Goal: Use online tool/utility

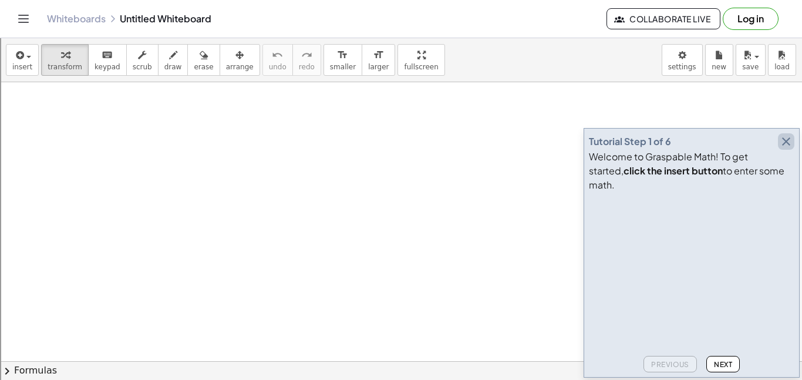
click at [783, 149] on icon "button" at bounding box center [786, 141] width 14 height 14
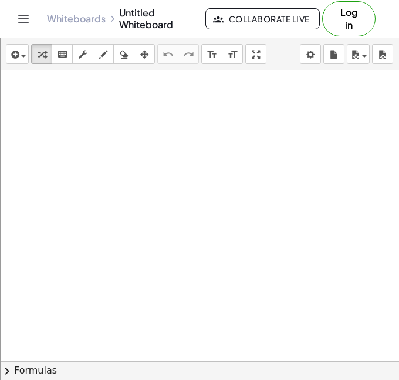
click at [134, 162] on div at bounding box center [199, 387] width 399 height 634
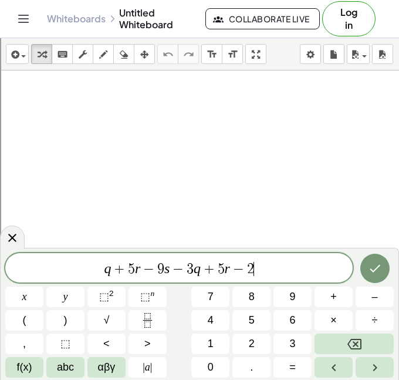
scroll to position [10, 0]
click at [372, 274] on icon "Done" at bounding box center [375, 268] width 14 height 14
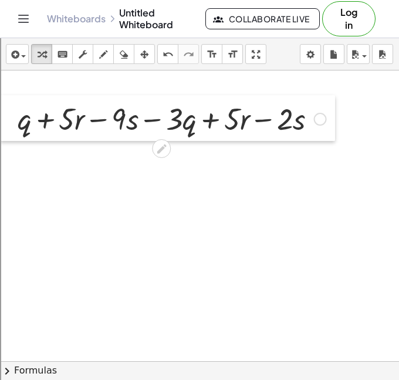
drag, startPoint x: 137, startPoint y: 194, endPoint x: 15, endPoint y: 136, distance: 135.2
click at [15, 136] on div at bounding box center [9, 118] width 18 height 46
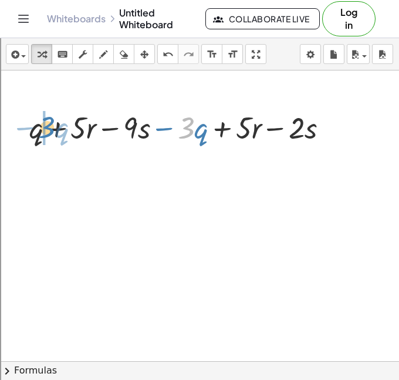
drag, startPoint x: 186, startPoint y: 129, endPoint x: 44, endPoint y: 128, distance: 141.5
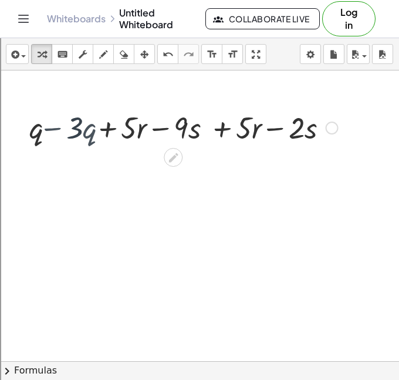
click at [45, 129] on div at bounding box center [183, 127] width 321 height 40
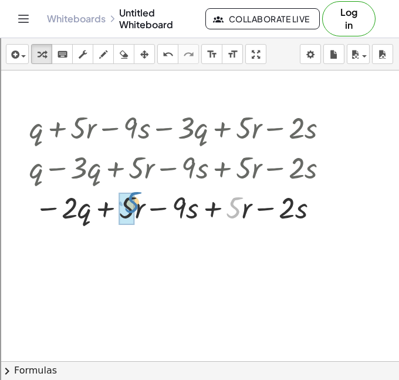
drag, startPoint x: 237, startPoint y: 209, endPoint x: 139, endPoint y: 205, distance: 98.1
click at [139, 205] on div at bounding box center [183, 207] width 321 height 40
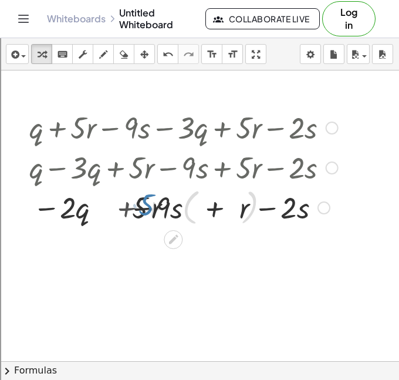
click at [164, 224] on div at bounding box center [183, 206] width 322 height 45
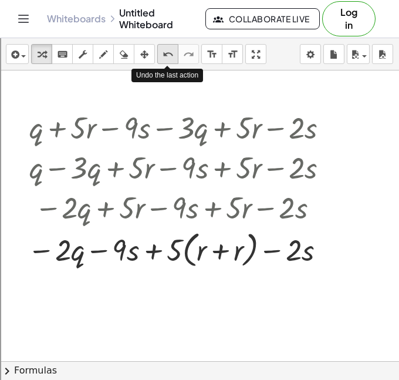
click at [168, 53] on icon "undo" at bounding box center [168, 55] width 11 height 14
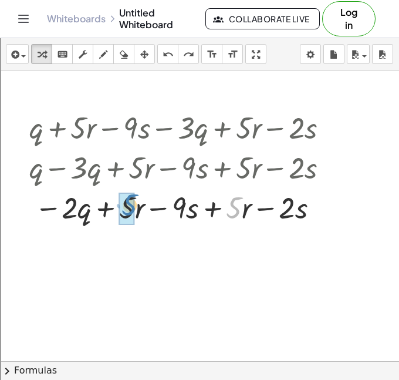
drag, startPoint x: 229, startPoint y: 207, endPoint x: 125, endPoint y: 204, distance: 104.0
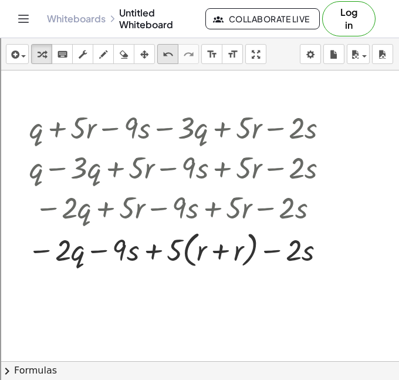
click at [172, 55] on icon "undo" at bounding box center [168, 55] width 11 height 14
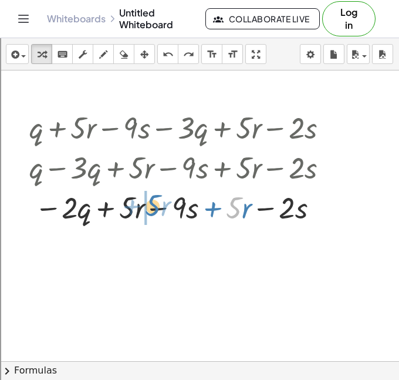
drag, startPoint x: 233, startPoint y: 197, endPoint x: 152, endPoint y: 196, distance: 81.0
click at [152, 196] on div at bounding box center [183, 207] width 321 height 40
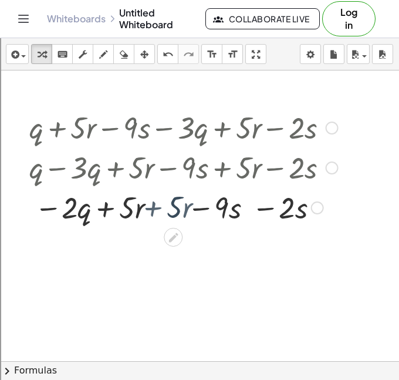
click at [149, 217] on div at bounding box center [183, 207] width 321 height 40
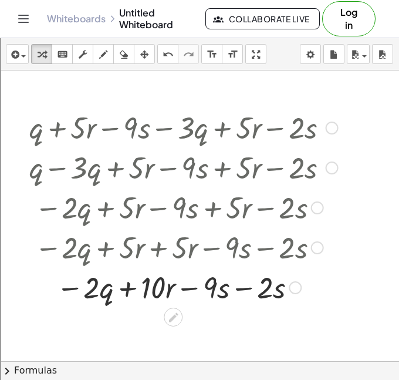
click at [242, 288] on div at bounding box center [183, 287] width 321 height 40
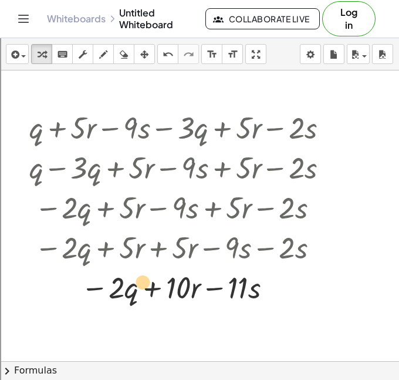
drag, startPoint x: 129, startPoint y: 297, endPoint x: 141, endPoint y: 293, distance: 12.4
click at [141, 293] on div at bounding box center [183, 287] width 321 height 40
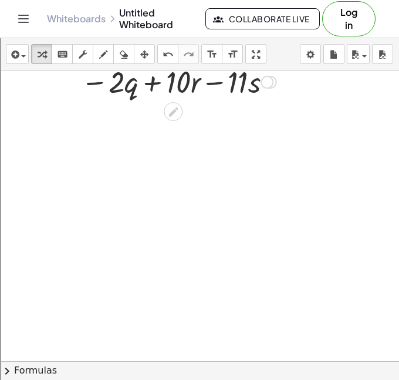
scroll to position [228, 0]
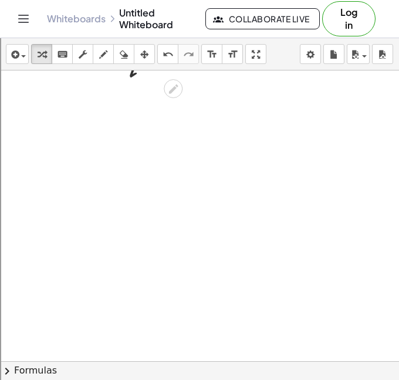
click at [59, 142] on div at bounding box center [236, 159] width 472 height 634
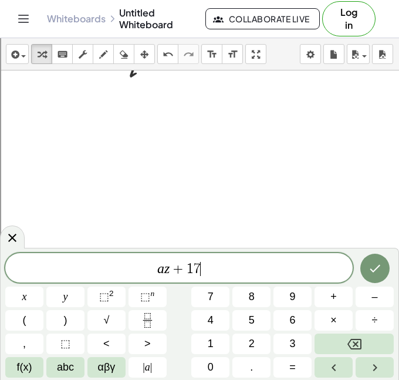
scroll to position [14, 0]
click at [370, 271] on icon "Done" at bounding box center [375, 268] width 14 height 14
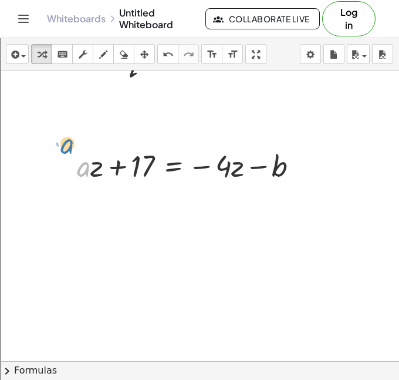
drag, startPoint x: 79, startPoint y: 174, endPoint x: 70, endPoint y: 160, distance: 16.1
click at [70, 160] on div "· a + · a · z + 17 = − · 4 · z − b" at bounding box center [187, 165] width 257 height 46
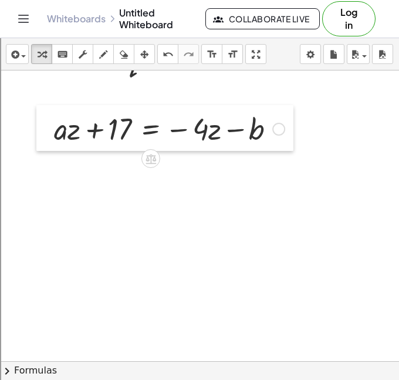
drag, startPoint x: 68, startPoint y: 172, endPoint x: 49, endPoint y: 140, distance: 37.2
click at [49, 140] on div at bounding box center [45, 128] width 18 height 46
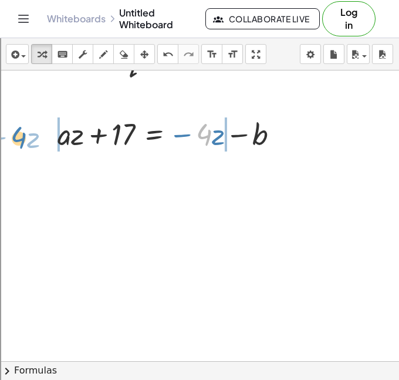
drag, startPoint x: 208, startPoint y: 139, endPoint x: 22, endPoint y: 142, distance: 185.5
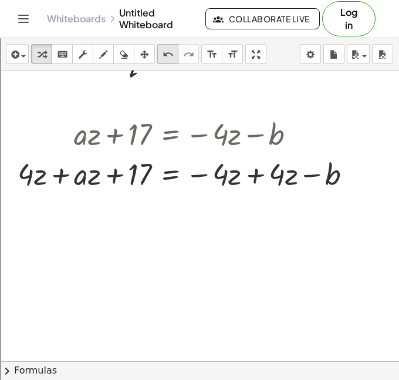
click at [157, 57] on button "undo undo" at bounding box center [167, 54] width 21 height 20
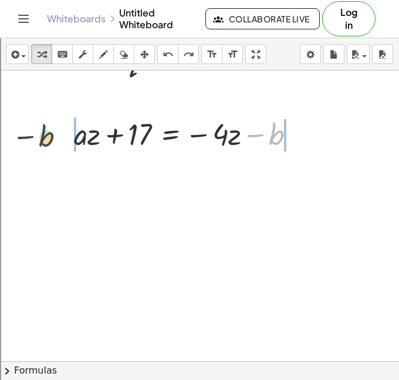
drag, startPoint x: 273, startPoint y: 133, endPoint x: 38, endPoint y: 135, distance: 234.8
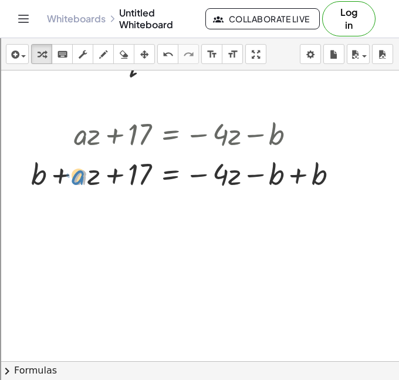
click at [83, 178] on div at bounding box center [189, 173] width 328 height 40
click at [308, 178] on div at bounding box center [189, 173] width 328 height 40
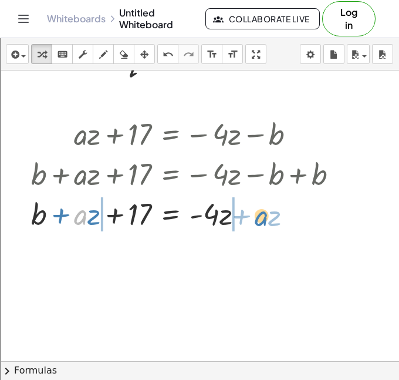
drag, startPoint x: 79, startPoint y: 218, endPoint x: 262, endPoint y: 219, distance: 182.6
click at [262, 219] on div at bounding box center [189, 213] width 328 height 40
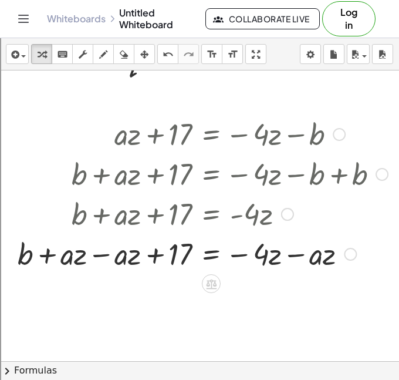
click at [96, 261] on div at bounding box center [203, 253] width 382 height 40
click at [96, 252] on div at bounding box center [230, 253] width 328 height 40
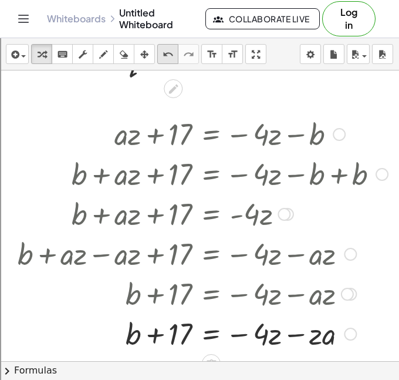
click at [163, 56] on icon "undo" at bounding box center [168, 55] width 11 height 14
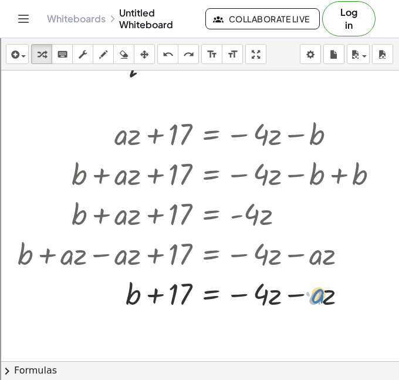
click at [315, 296] on div at bounding box center [203, 293] width 382 height 40
